Goal: Information Seeking & Learning: Compare options

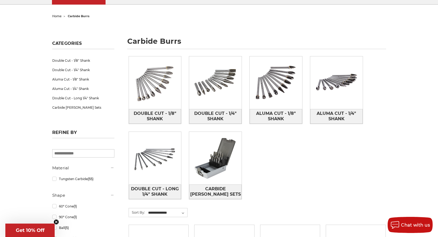
scroll to position [49, 0]
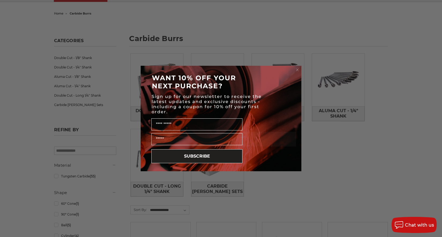
click at [296, 69] on circle "Close dialog" at bounding box center [297, 69] width 5 height 5
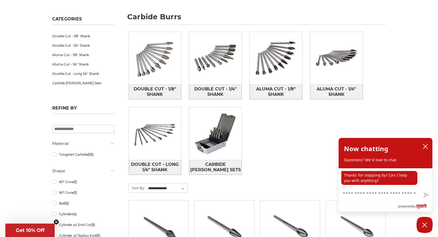
scroll to position [71, 0]
click at [426, 147] on icon "close chatbox" at bounding box center [425, 146] width 5 height 5
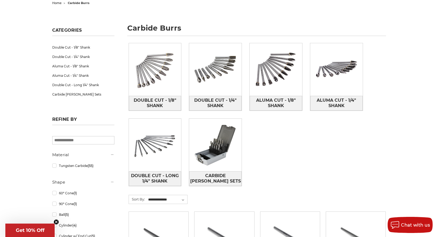
scroll to position [65, 0]
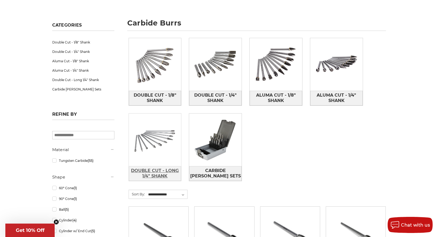
click at [154, 170] on span "Double Cut - Long 1/4" Shank" at bounding box center [155, 173] width 52 height 14
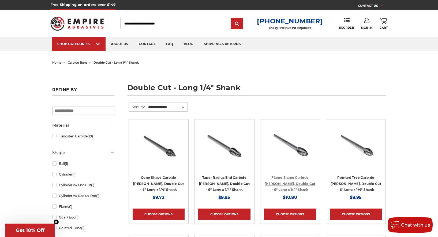
click at [293, 177] on link "Flame Shape Carbide [PERSON_NAME], Double Cut - 6" Long x 1/4" Shank" at bounding box center [290, 183] width 51 height 16
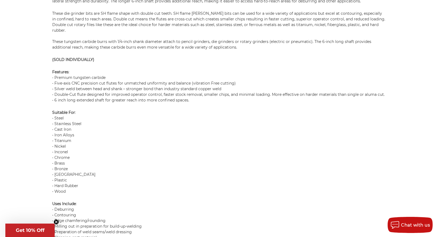
scroll to position [412, 0]
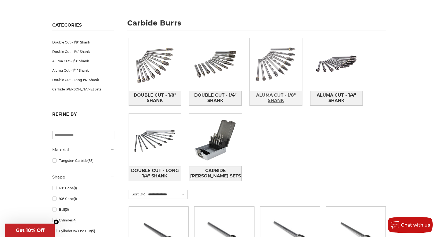
click at [279, 101] on span "Aluma Cut - 1/8" Shank" at bounding box center [276, 98] width 52 height 14
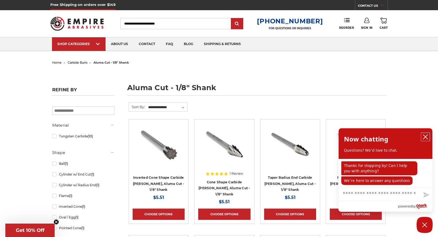
click at [426, 136] on icon "close chatbox" at bounding box center [425, 136] width 5 height 5
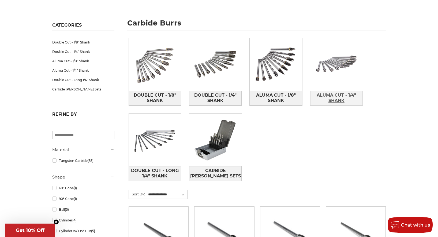
click at [335, 97] on span "Aluma Cut - 1/4" Shank" at bounding box center [337, 98] width 52 height 14
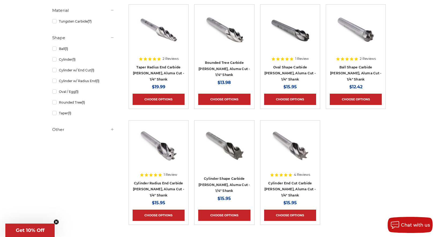
scroll to position [115, 0]
